Goal: Information Seeking & Learning: Learn about a topic

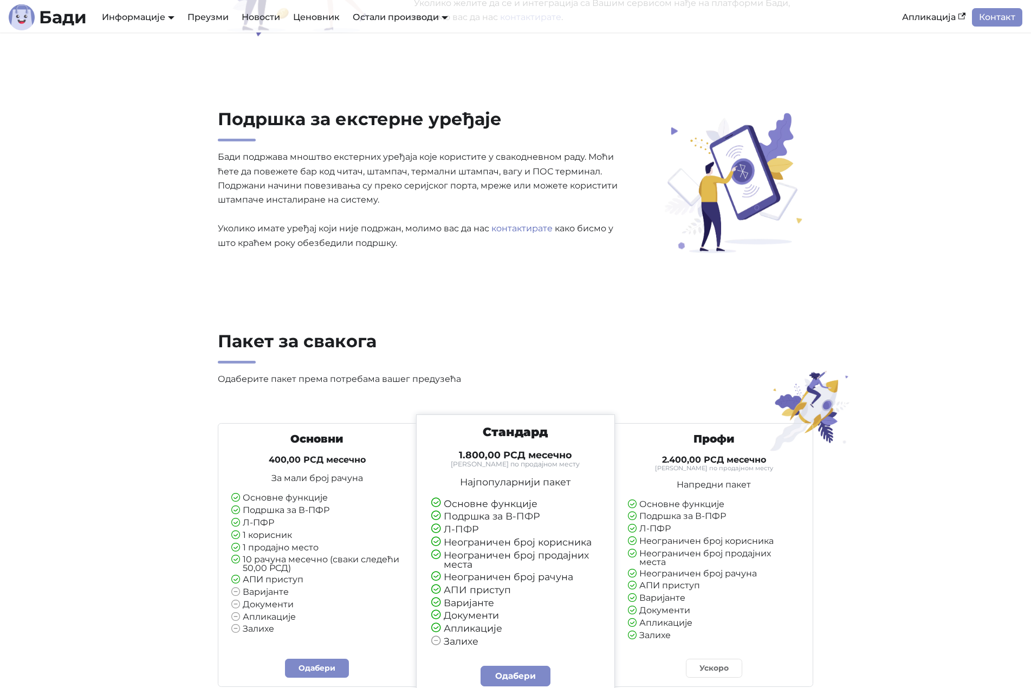
scroll to position [2384, 0]
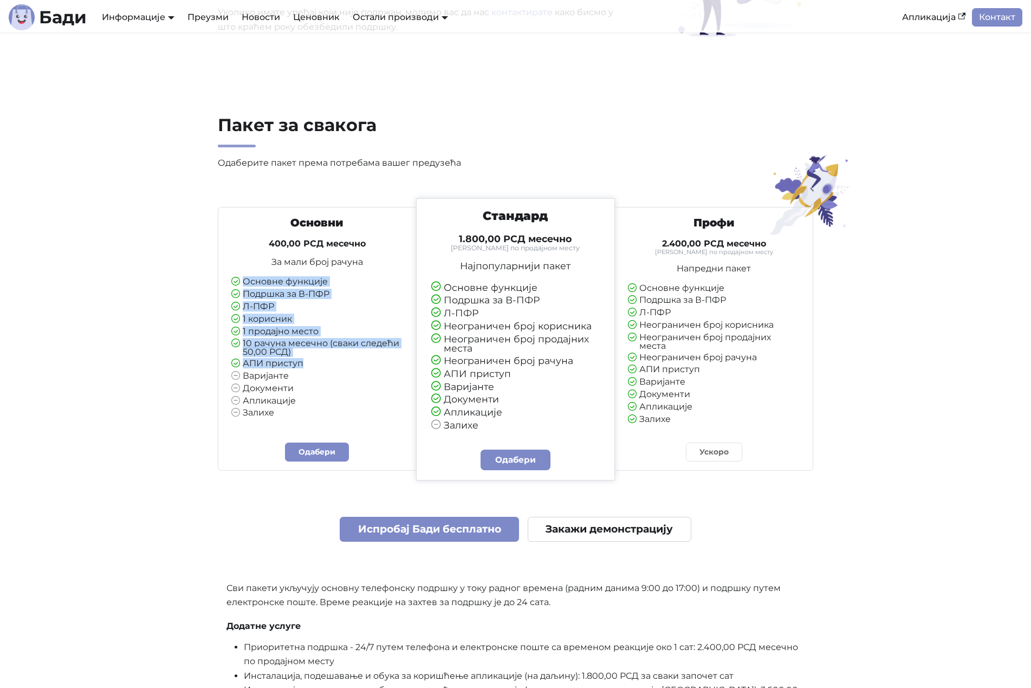
drag, startPoint x: 287, startPoint y: 276, endPoint x: 334, endPoint y: 374, distance: 109.5
click at [334, 374] on div "Основни 400,00 РСД месечно За мали број рачуна Основне функције Подршка за В-ПФ…" at bounding box center [317, 317] width 189 height 202
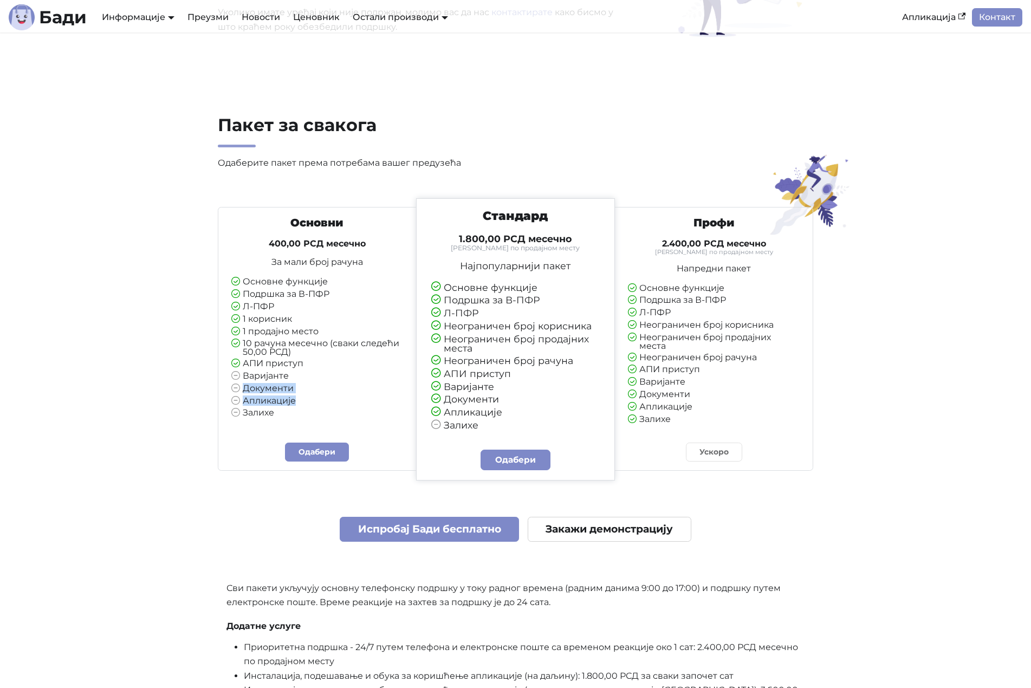
drag, startPoint x: 319, startPoint y: 385, endPoint x: 314, endPoint y: 418, distance: 33.4
click at [314, 418] on ul "Основне функције Подршка за В-ПФР Л-ПФР 1 корисник 1 продајно место 10 рачуна м…" at bounding box center [317, 347] width 172 height 141
click at [263, 416] on li "Залихе" at bounding box center [317, 413] width 172 height 10
drag, startPoint x: 241, startPoint y: 381, endPoint x: 318, endPoint y: 408, distance: 82.1
click at [276, 417] on ul "Основне функције Подршка за В-ПФР Л-ПФР 1 корисник 1 продајно место 10 рачуна м…" at bounding box center [317, 347] width 172 height 141
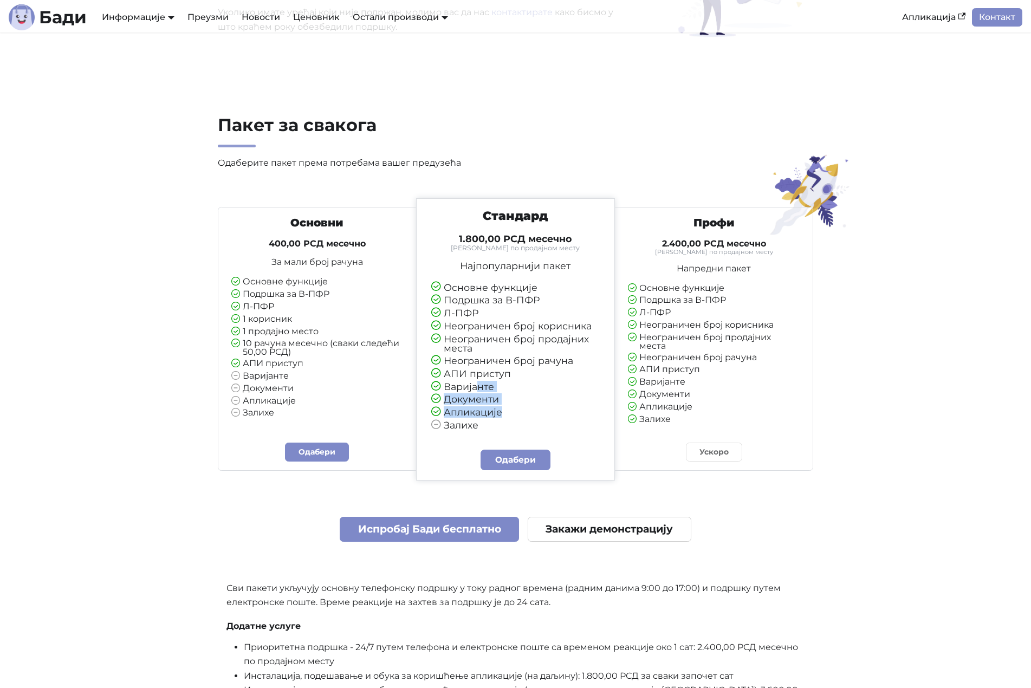
drag, startPoint x: 476, startPoint y: 382, endPoint x: 496, endPoint y: 429, distance: 50.4
click at [496, 429] on ul "Основне функције Подршка за В-ПФР Л-ПФР Неограничен број корисника Неограничен …" at bounding box center [515, 357] width 169 height 148
click at [496, 429] on li "Залихе" at bounding box center [515, 425] width 169 height 10
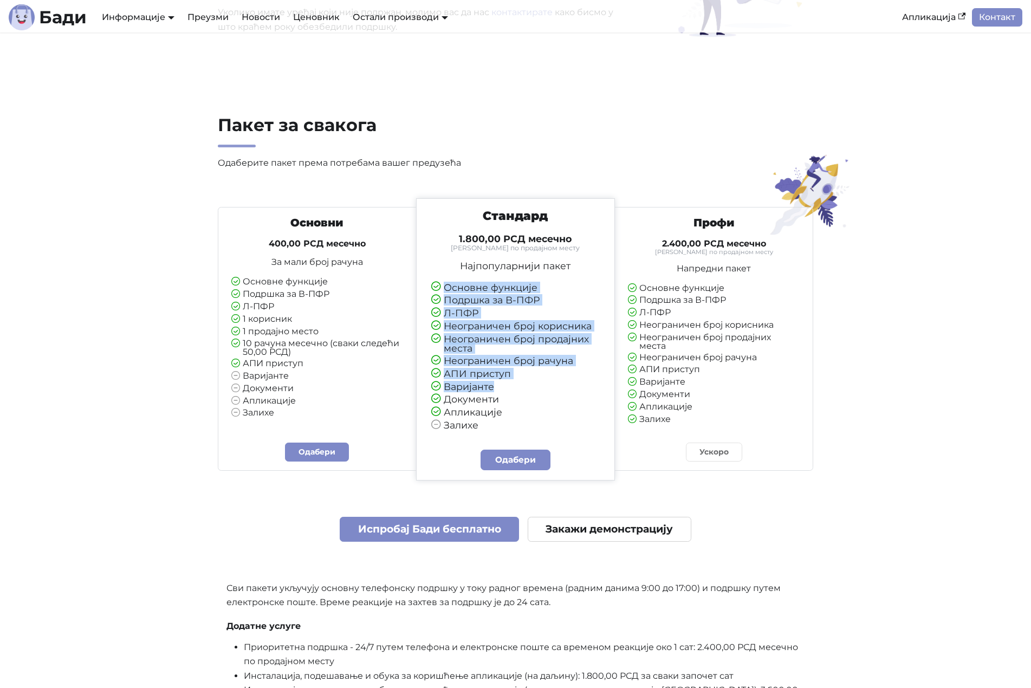
drag, startPoint x: 494, startPoint y: 273, endPoint x: 527, endPoint y: 397, distance: 127.9
click at [526, 397] on div "Стандард 1.800,00 РСД месечно Тарифирано по продајном месту Најпопуларнији паке…" at bounding box center [515, 320] width 188 height 222
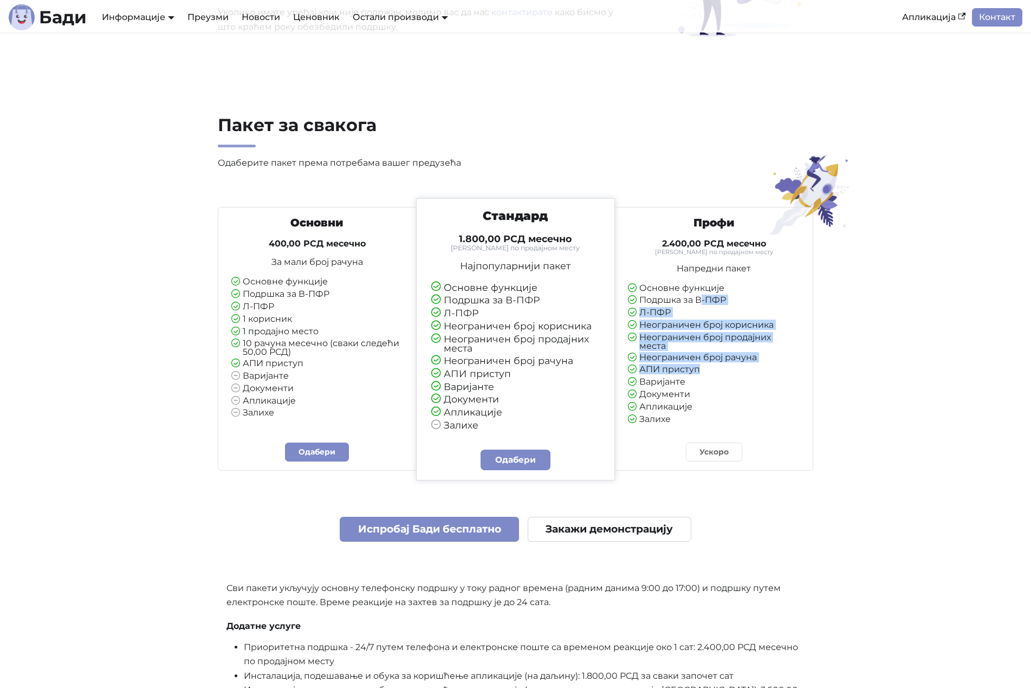
drag, startPoint x: 703, startPoint y: 296, endPoint x: 709, endPoint y: 390, distance: 94.0
click at [709, 389] on ul "Основне функције Подршка за В-ПФР Л-ПФР Неограничен број корисника Неограничен …" at bounding box center [714, 354] width 172 height 141
drag, startPoint x: 714, startPoint y: 410, endPoint x: 718, endPoint y: 432, distance: 22.1
click at [714, 411] on li "Апликације" at bounding box center [714, 408] width 172 height 10
drag, startPoint x: 697, startPoint y: 413, endPoint x: 645, endPoint y: 284, distance: 138.5
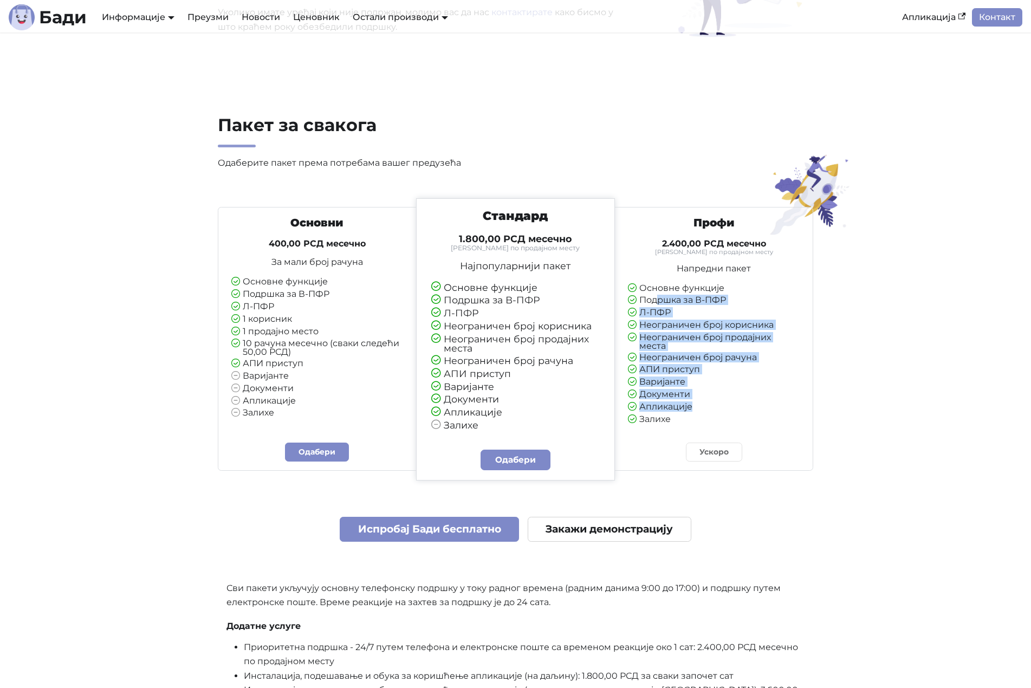
click at [651, 293] on ul "Основне функције Подршка за В-ПФР Л-ПФР Неограничен број корисника Неограничен …" at bounding box center [714, 354] width 172 height 141
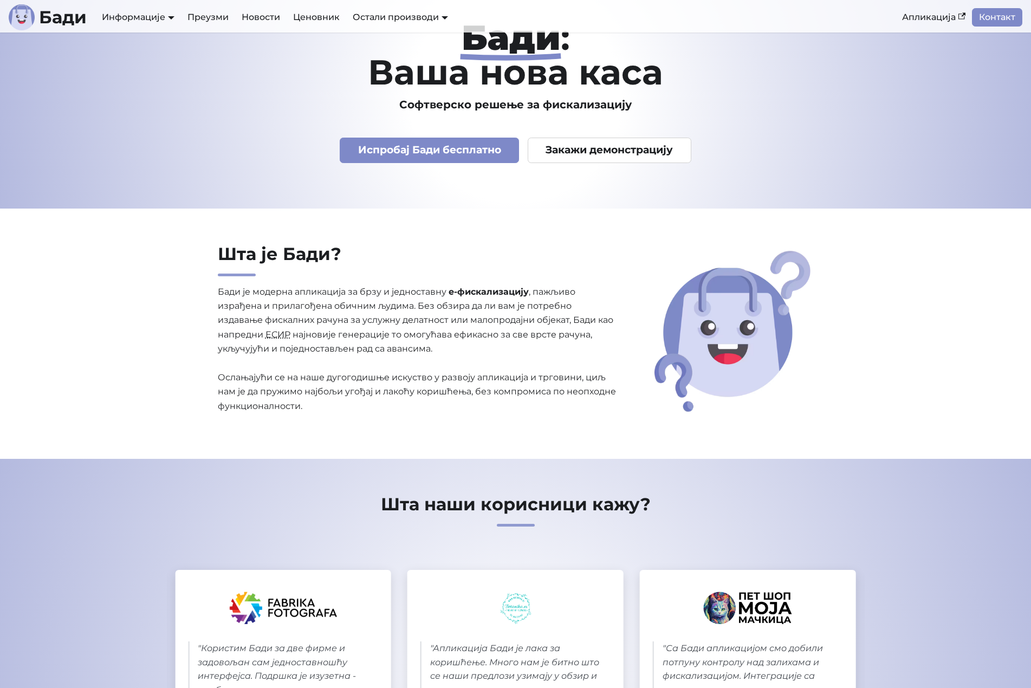
scroll to position [0, 0]
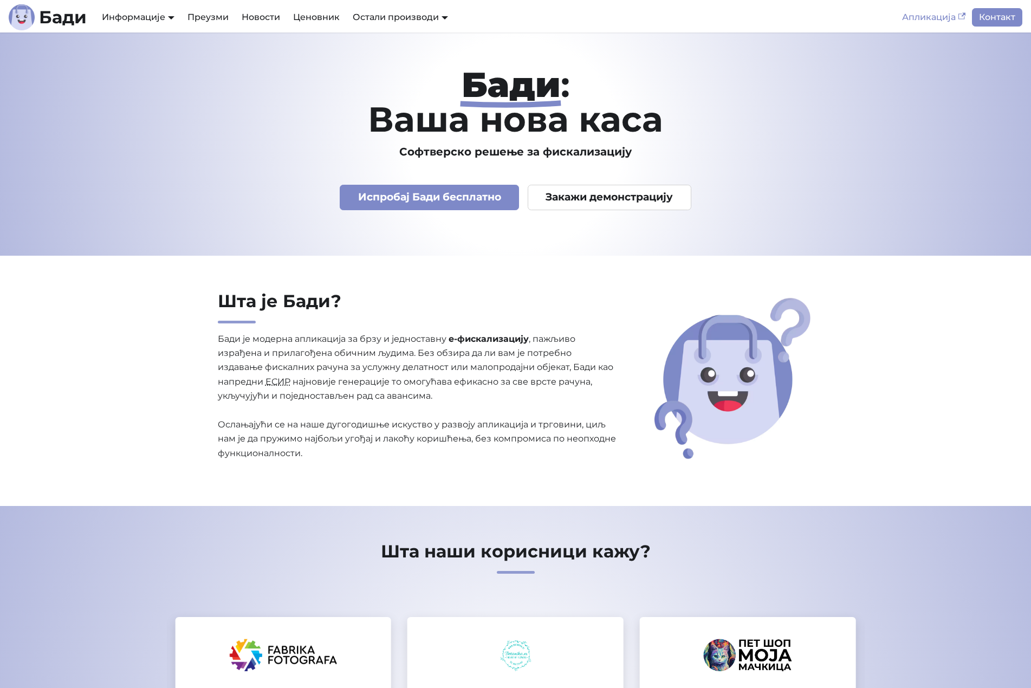
click at [914, 16] on link "Апликација" at bounding box center [934, 17] width 76 height 18
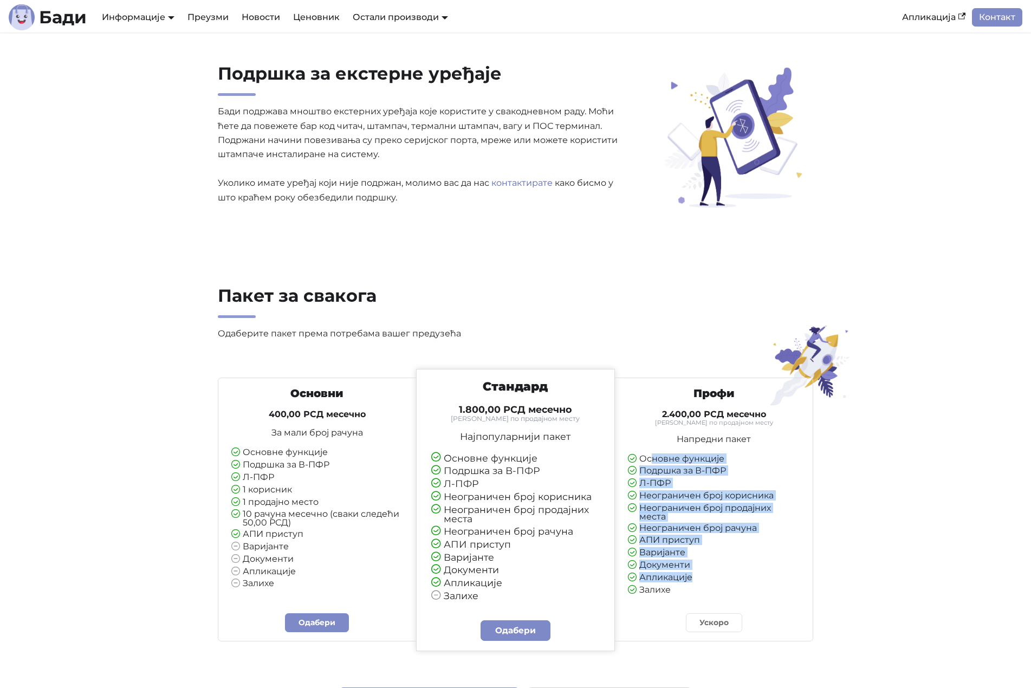
scroll to position [2384, 0]
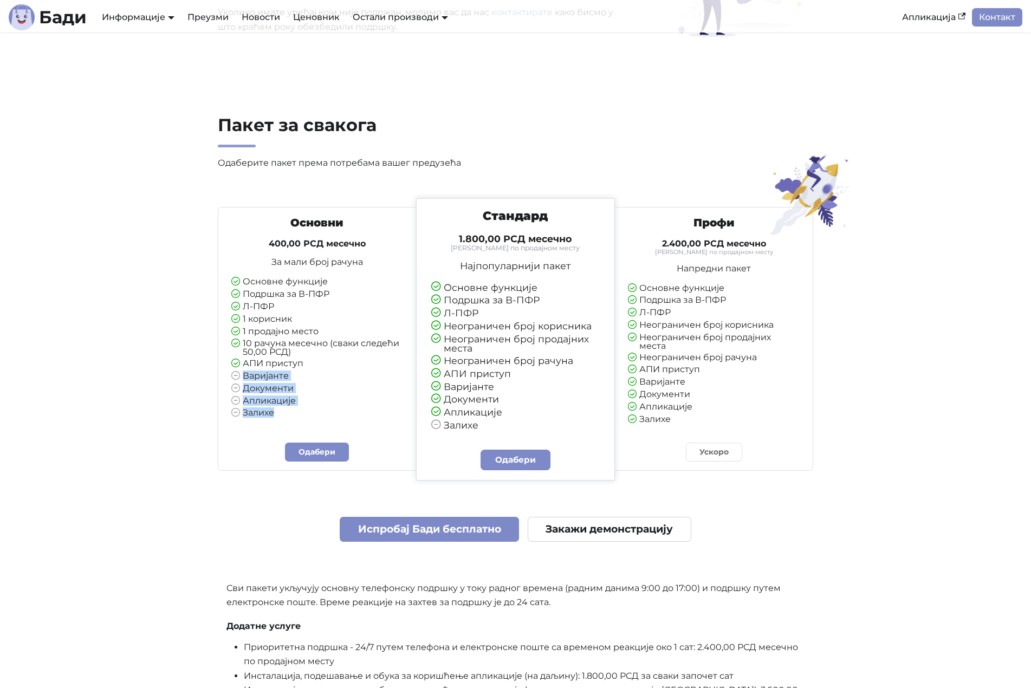
drag, startPoint x: 278, startPoint y: 370, endPoint x: 297, endPoint y: 427, distance: 60.1
click at [297, 427] on div "Основни 400,00 РСД месечно За мали број рачуна Основне функције Подршка за В-ПФ…" at bounding box center [317, 321] width 189 height 211
drag, startPoint x: 289, startPoint y: 298, endPoint x: 309, endPoint y: 395, distance: 99.7
click at [309, 395] on ul "Основне функције Подршка за В-ПФР Л-ПФР 1 корисник 1 продајно место 10 рачуна м…" at bounding box center [317, 347] width 172 height 141
